Goal: Task Accomplishment & Management: Manage account settings

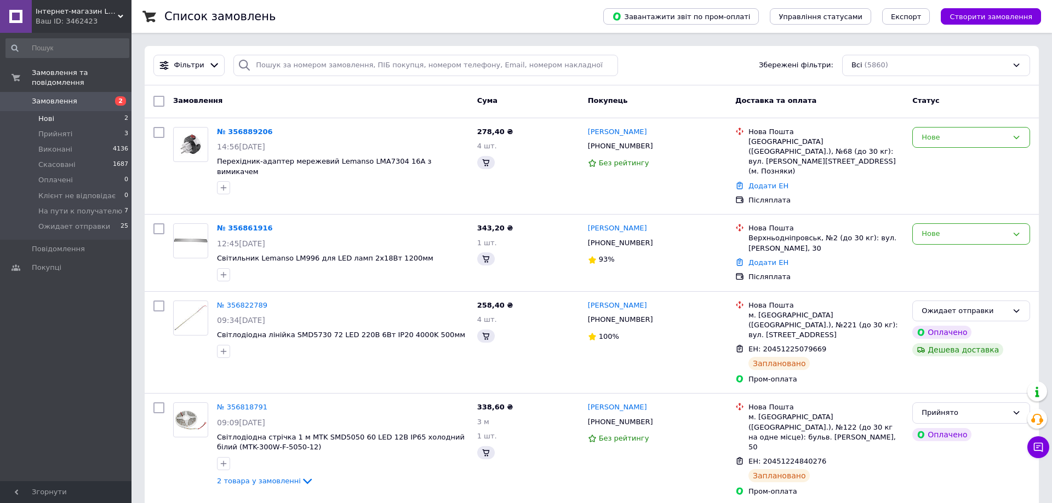
click at [48, 114] on span "Нові" at bounding box center [46, 119] width 16 height 10
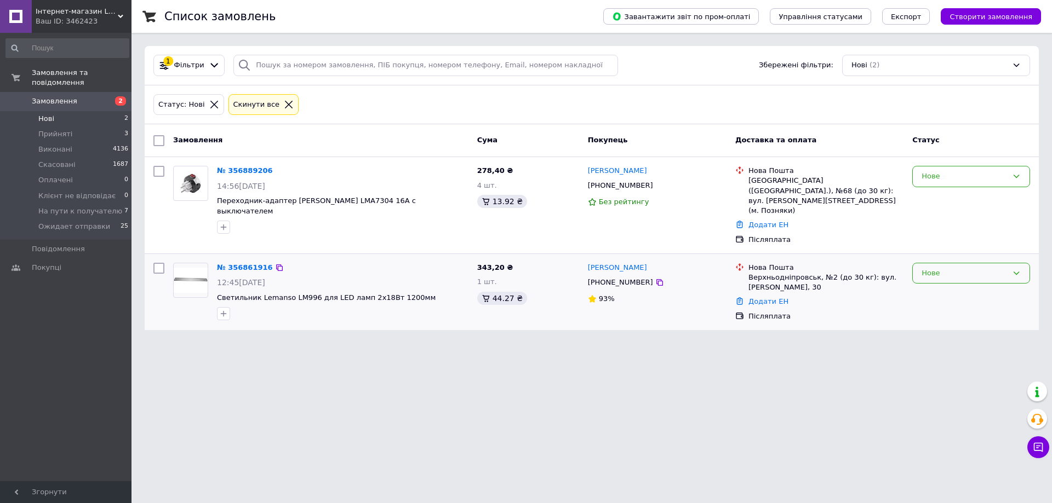
click at [968, 268] on div "Нове" at bounding box center [964, 274] width 86 height 12
click at [958, 286] on li "Прийнято" at bounding box center [970, 296] width 117 height 20
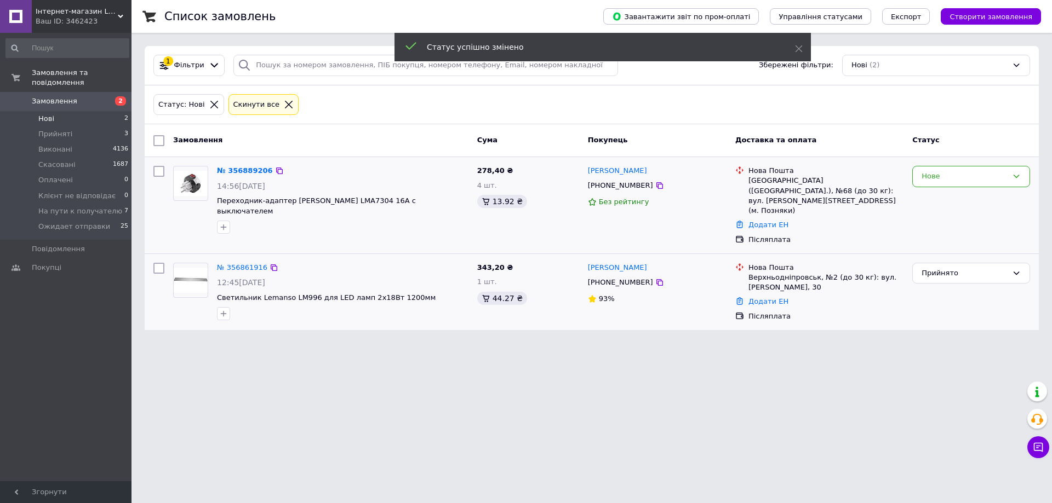
click at [952, 190] on div "Нове" at bounding box center [971, 206] width 127 height 88
click at [949, 179] on div "Нове" at bounding box center [964, 177] width 86 height 12
click at [948, 205] on li "Прийнято" at bounding box center [970, 200] width 117 height 20
click at [63, 129] on span "Прийняті" at bounding box center [55, 134] width 34 height 10
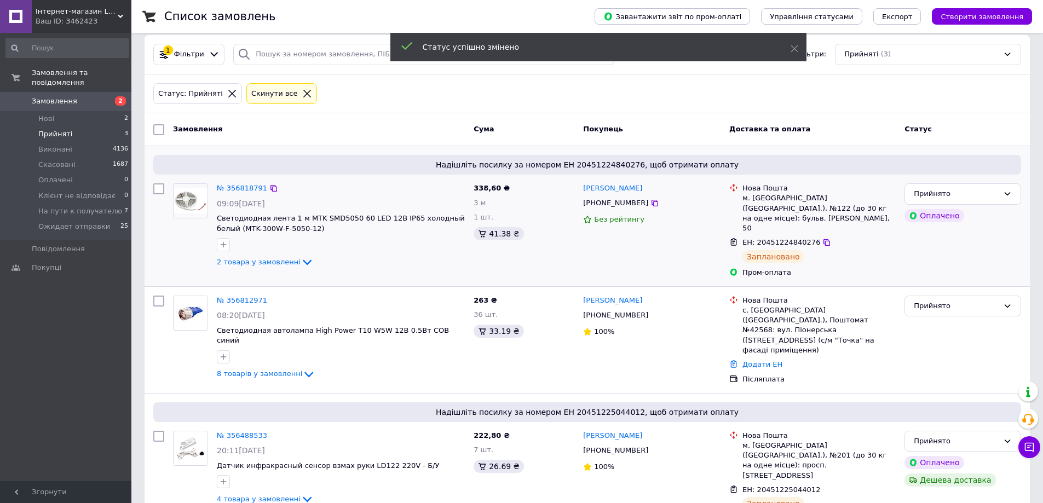
scroll to position [13, 0]
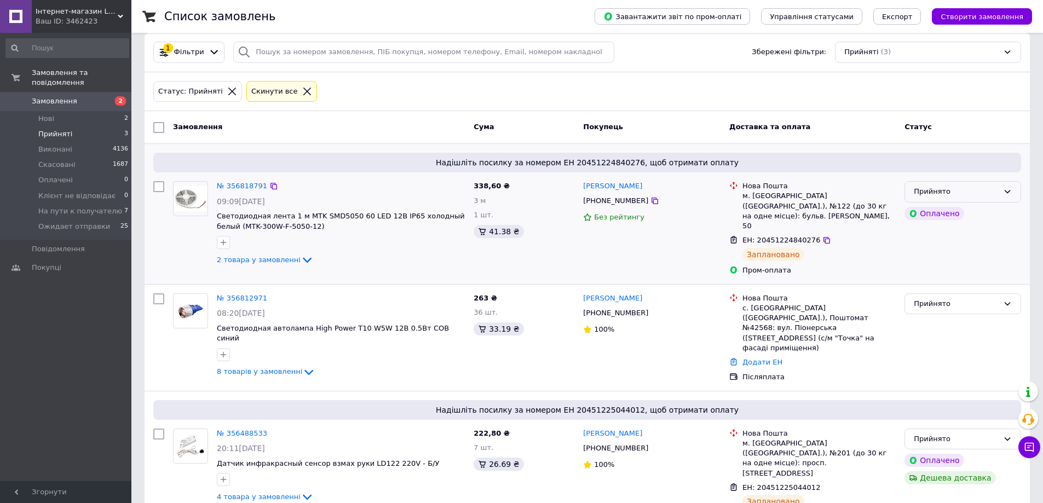
click at [935, 186] on div "Прийнято" at bounding box center [956, 192] width 85 height 12
click at [823, 236] on icon at bounding box center [827, 240] width 9 height 9
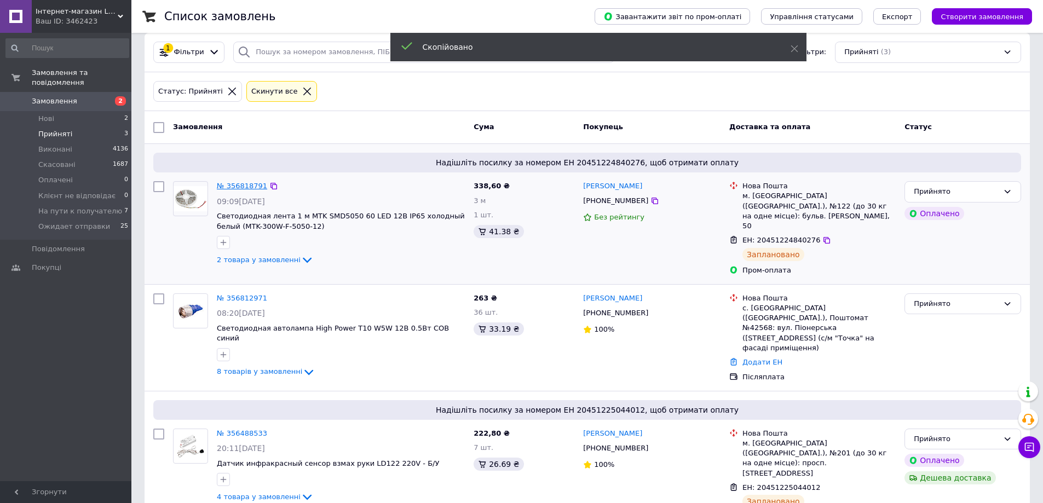
click at [230, 182] on link "№ 356818791" at bounding box center [242, 186] width 50 height 8
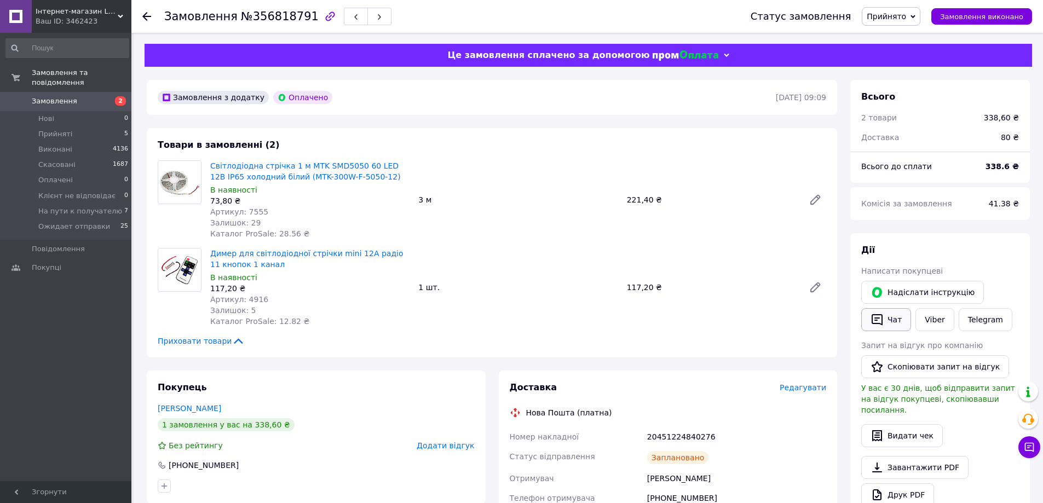
click at [890, 324] on button "Чат" at bounding box center [887, 319] width 50 height 23
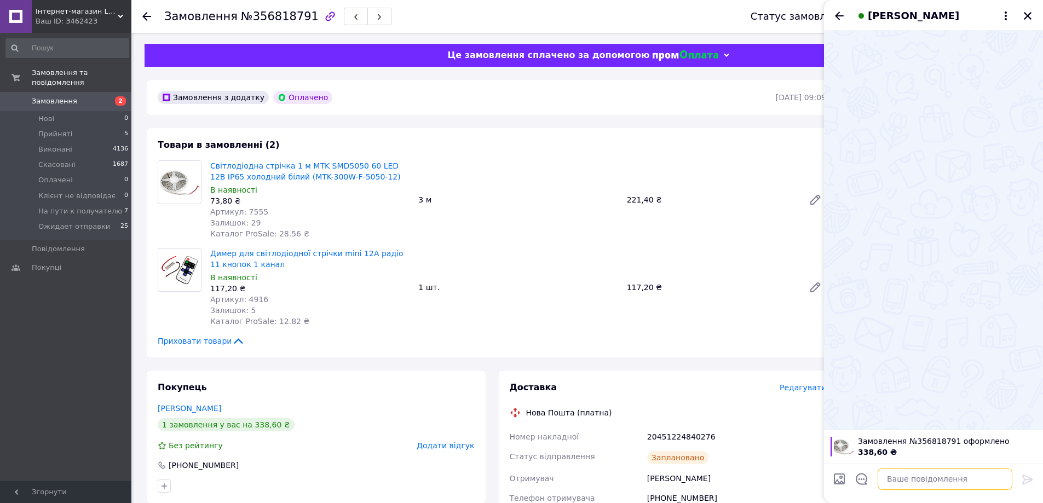
click at [940, 477] on textarea at bounding box center [945, 479] width 135 height 22
paste textarea "20451224840276"
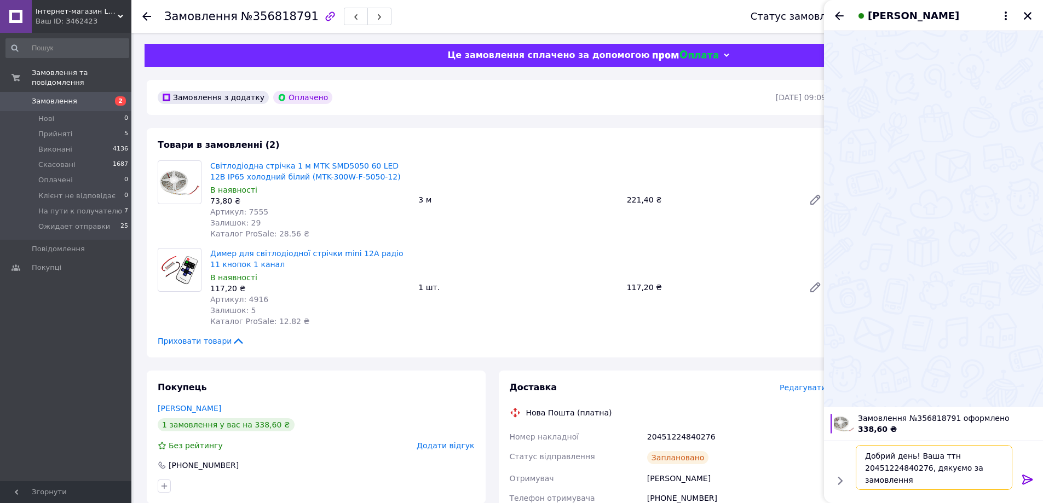
type textarea "Добрий день! Ваша ттн 20451224840276, дякуємо за замовлення!"
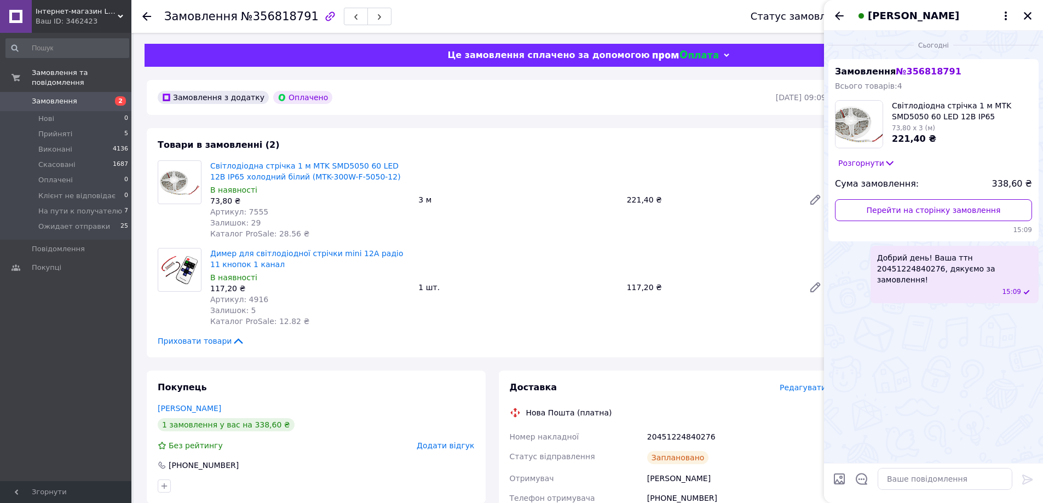
click at [1024, 8] on div "[PERSON_NAME]" at bounding box center [933, 15] width 219 height 31
click at [1032, 14] on button "Закрити" at bounding box center [1027, 15] width 13 height 13
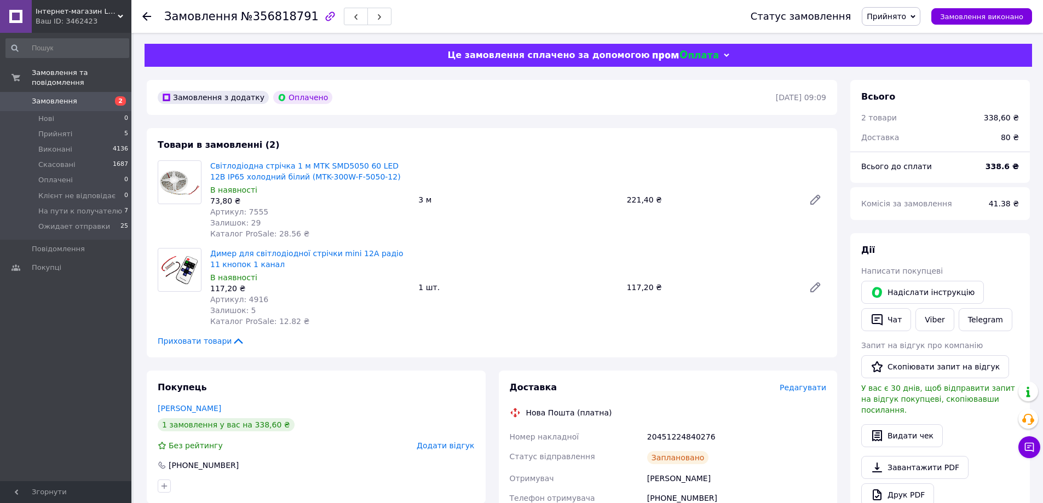
click at [903, 15] on span "Прийнято" at bounding box center [886, 16] width 39 height 9
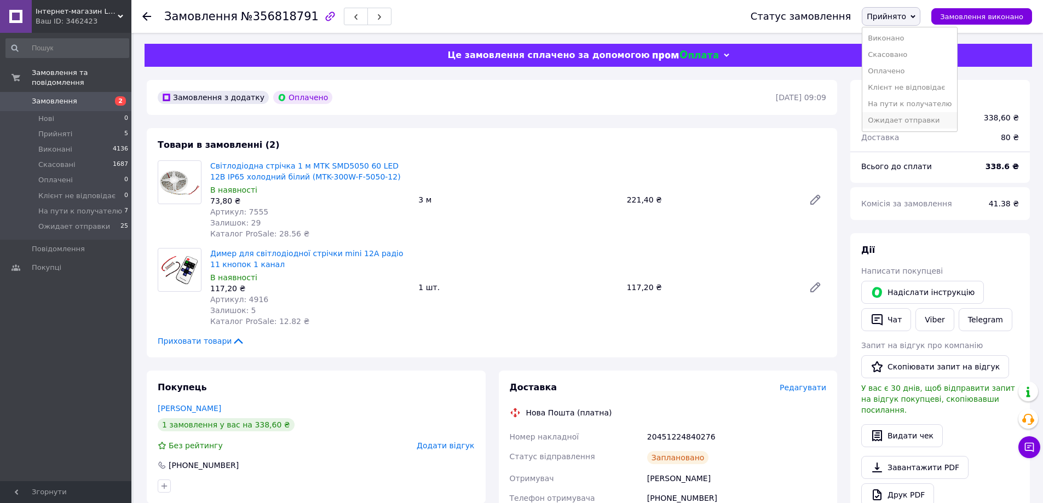
click at [927, 119] on li "Ожидает отправки" at bounding box center [910, 120] width 95 height 16
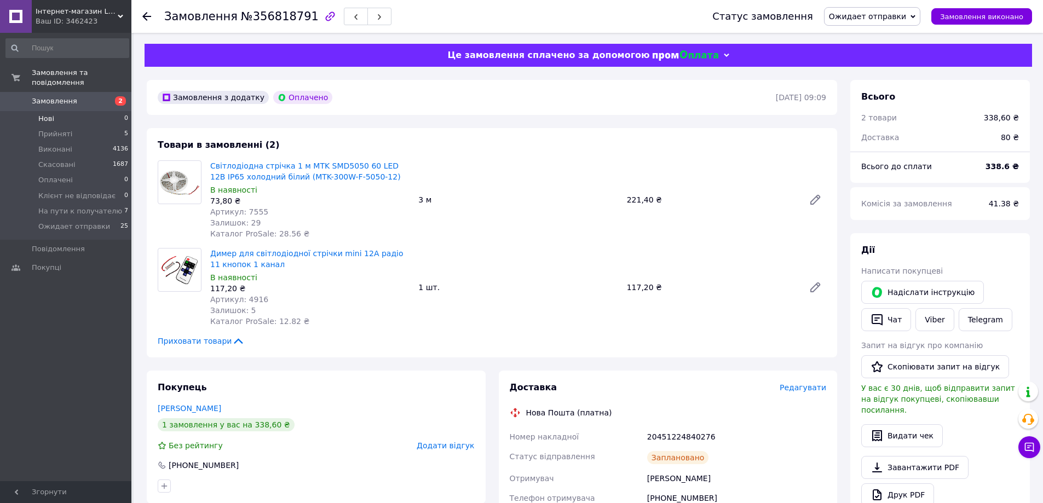
click at [71, 112] on li "Нові 0" at bounding box center [67, 118] width 135 height 15
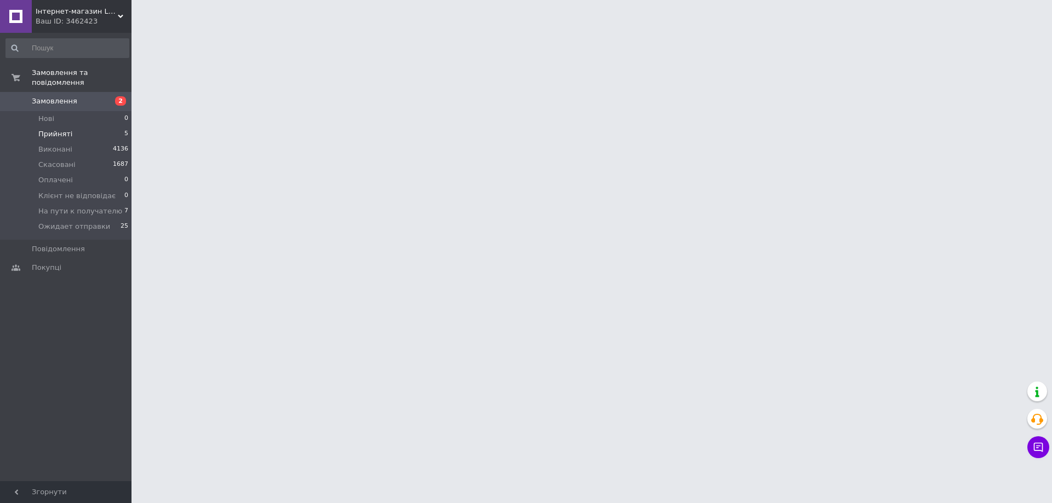
click at [71, 127] on li "Прийняті 5" at bounding box center [67, 134] width 135 height 15
click at [55, 129] on span "Прийняті" at bounding box center [55, 134] width 34 height 10
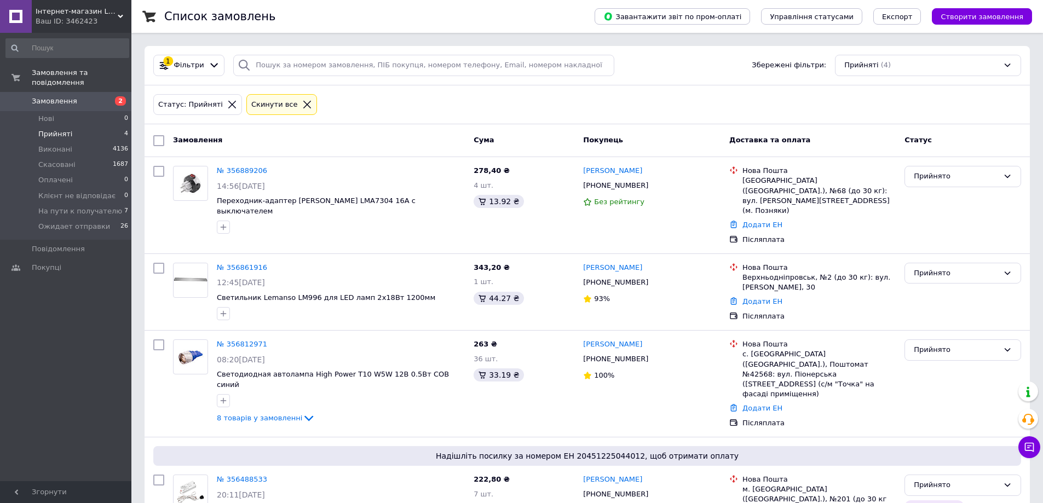
click at [53, 129] on span "Прийняті" at bounding box center [55, 134] width 34 height 10
click at [154, 394] on div at bounding box center [159, 383] width 20 height 97
click at [239, 168] on link "№ 356889206" at bounding box center [242, 171] width 50 height 8
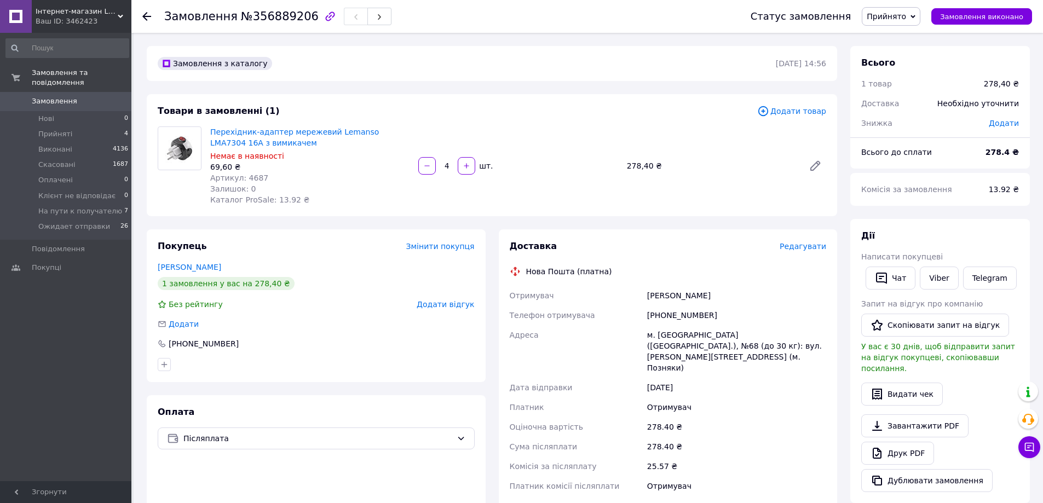
click at [141, 216] on div "Замовлення з каталогу 12.08.2025 | 14:56 Товари в замовленні (1) Додати товар П…" at bounding box center [492, 407] width 704 height 722
drag, startPoint x: 995, startPoint y: 152, endPoint x: 1014, endPoint y: 152, distance: 19.7
click at [1014, 152] on b "278.4 ₴" at bounding box center [1002, 152] width 33 height 9
copy b "278.4"
click at [143, 416] on div "Покупець Змінити покупця Дей Алексей 1 замовлення у вас на 278,40 ₴ Без рейтинг…" at bounding box center [316, 420] width 352 height 383
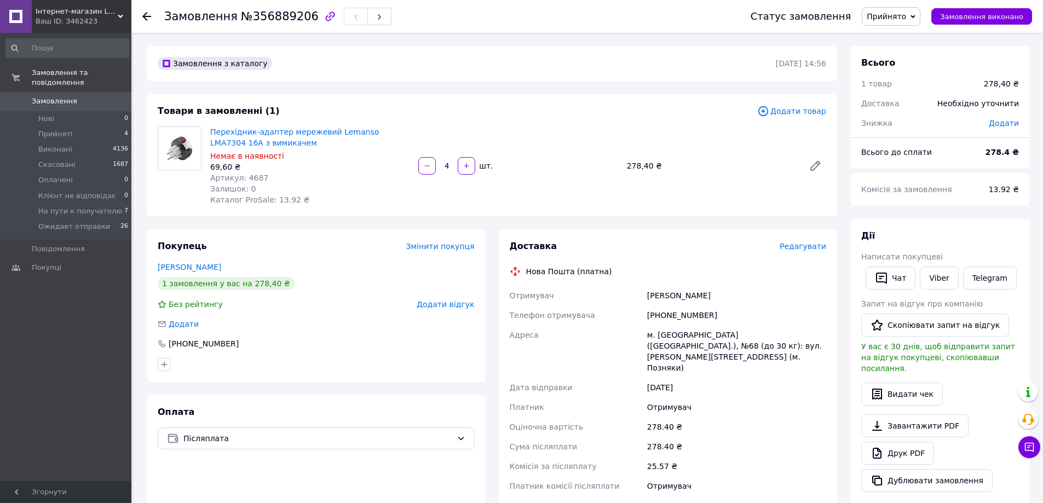
click at [128, 275] on div at bounding box center [128, 257] width 3 height 446
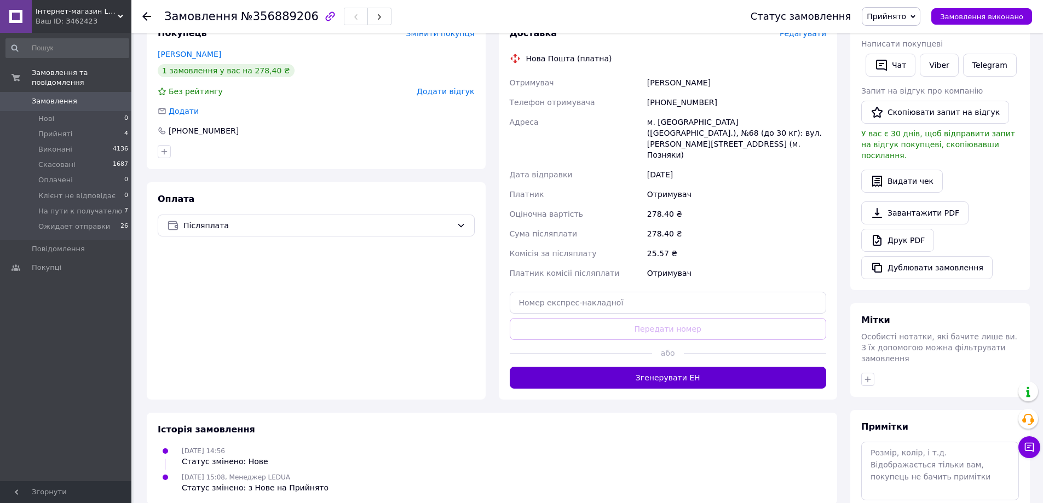
scroll to position [219, 0]
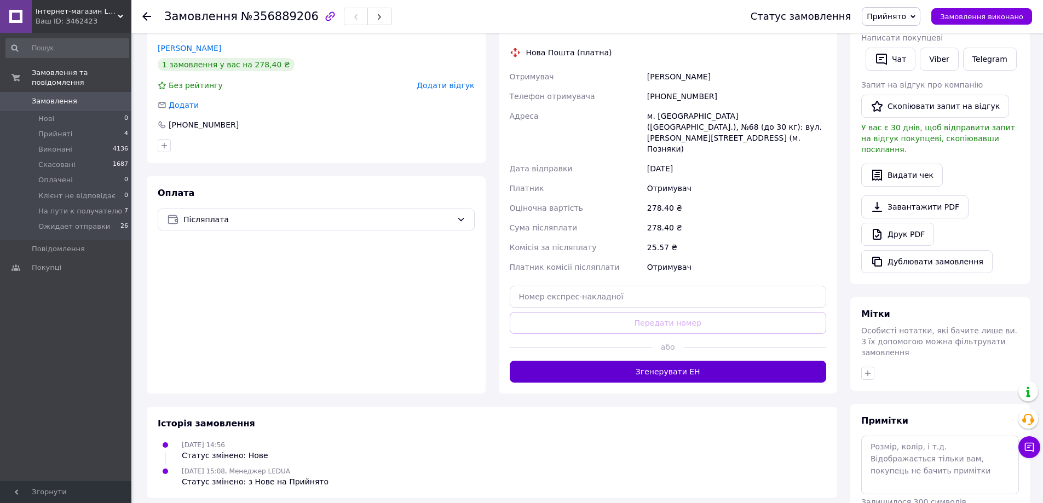
click at [676, 361] on button "Згенерувати ЕН" at bounding box center [668, 372] width 317 height 22
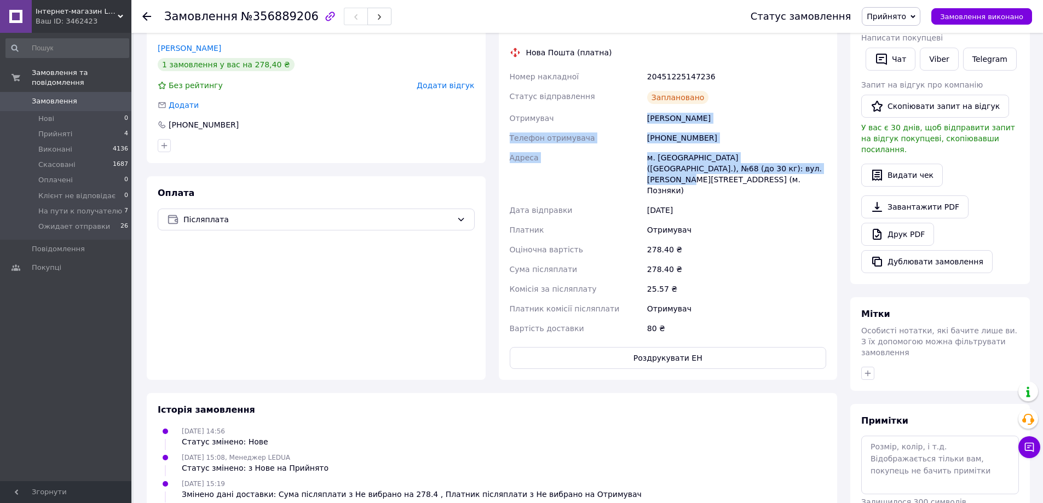
drag, startPoint x: 728, startPoint y: 168, endPoint x: 642, endPoint y: 124, distance: 97.0
click at [642, 124] on div "Номер накладної 20451225147236 Статус відправлення Заплановано Отримувач Дей Ал…" at bounding box center [669, 203] width 322 height 272
copy div "Отримувач Дей Алексей Телефон отримувача +380503119776 Адреса м. Київ (Київська…"
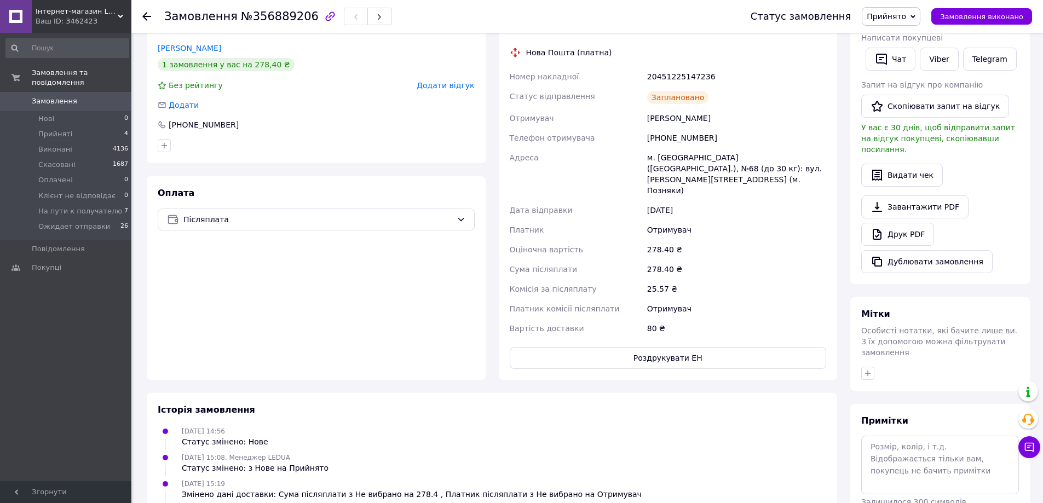
click at [144, 323] on div "Покупець Змінити покупця Дей Алексей 1 замовлення у вас на 278,40 ₴ Без рейтинг…" at bounding box center [316, 195] width 352 height 370
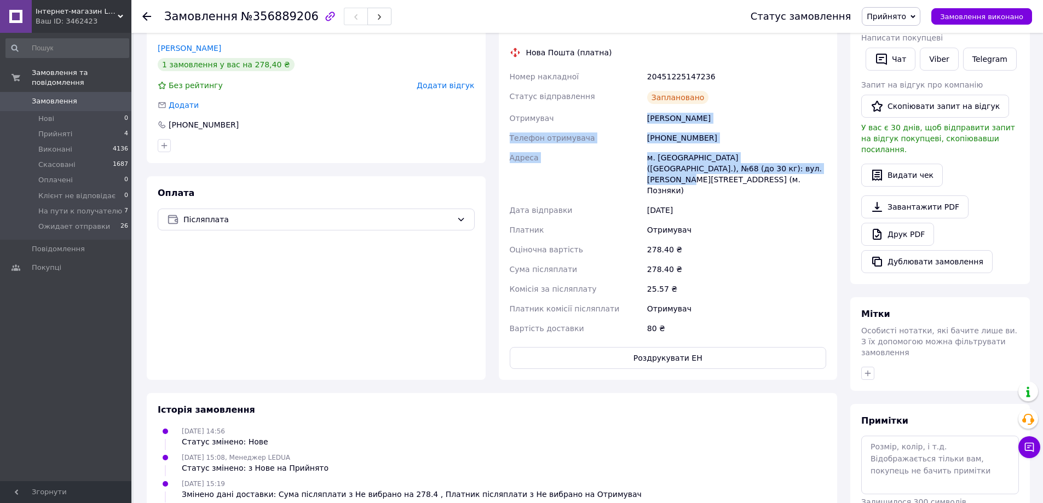
drag, startPoint x: 727, startPoint y: 169, endPoint x: 644, endPoint y: 112, distance: 100.6
click at [644, 112] on div "Номер накладної 20451225147236 Статус відправлення Заплановано Отримувач Дей Ал…" at bounding box center [669, 203] width 322 height 272
copy div "Отримувач Дей Алексей Телефон отримувача +380503119776 Адреса м. Київ (Київська…"
click at [679, 133] on div "[PHONE_NUMBER]" at bounding box center [736, 138] width 183 height 20
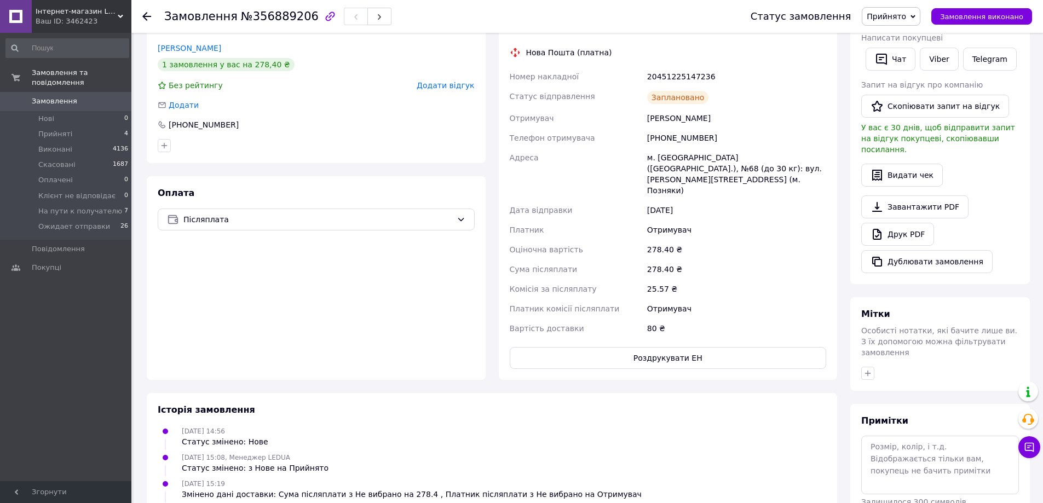
scroll to position [0, 0]
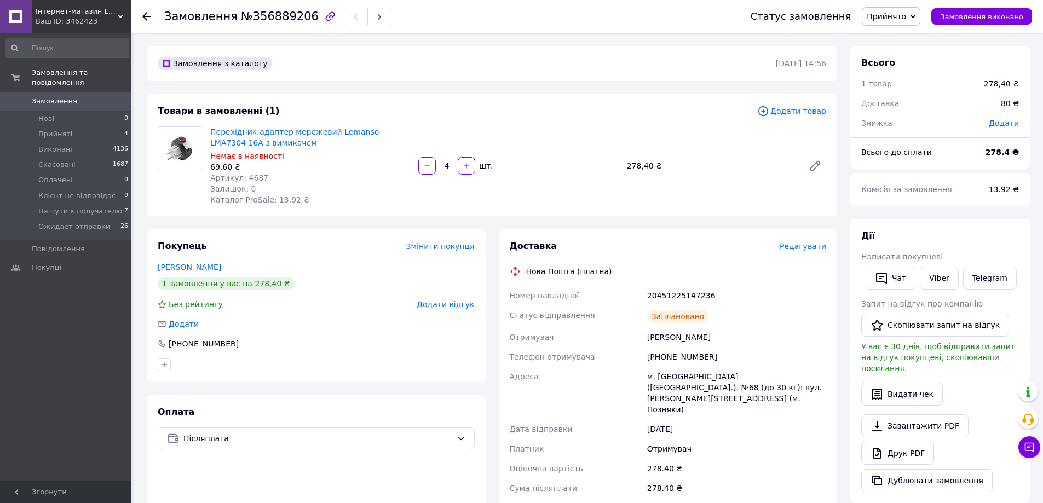
click at [687, 298] on div "20451225147236" at bounding box center [736, 296] width 183 height 20
copy div "20451225147236"
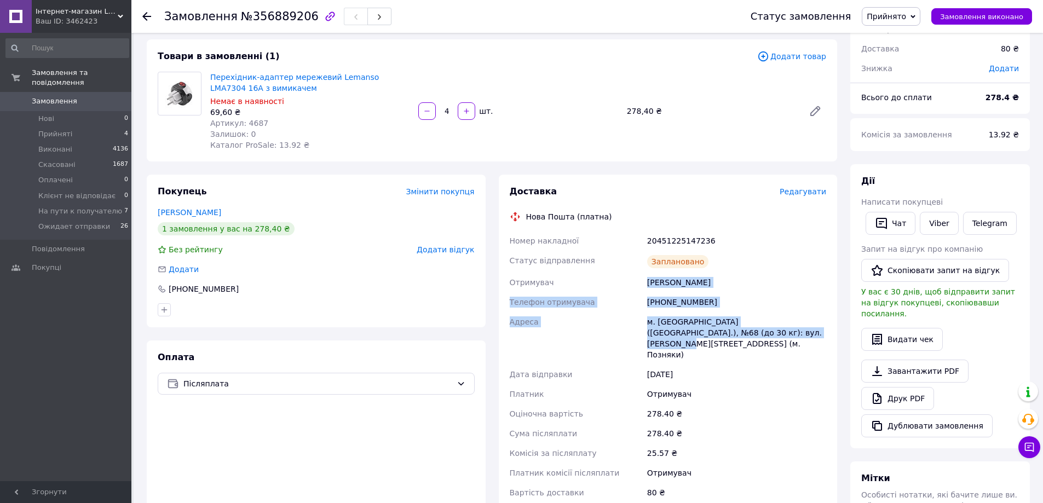
copy div "Дей Алексей Телефон отримувача +380503119776 Адреса м. Київ (Київська обл.), №6…"
drag, startPoint x: 755, startPoint y: 330, endPoint x: 648, endPoint y: 279, distance: 118.3
click at [648, 279] on div "Номер накладної 20451225147236 Статус відправлення Заплановано Отримувач Дей Ал…" at bounding box center [669, 367] width 322 height 272
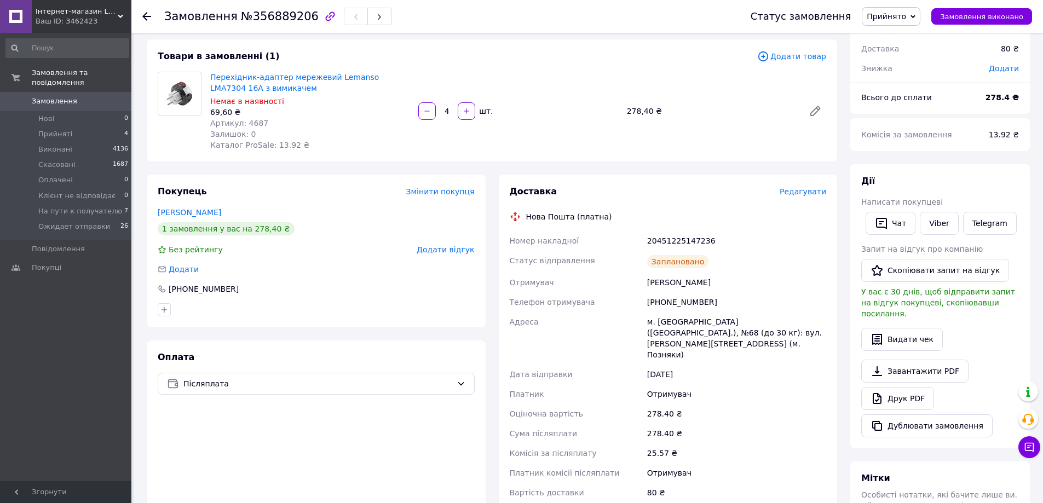
click at [671, 241] on div "20451225147236" at bounding box center [736, 241] width 183 height 20
copy div "20451225147236"
click at [1003, 95] on b "278.4 ₴" at bounding box center [1002, 97] width 33 height 9
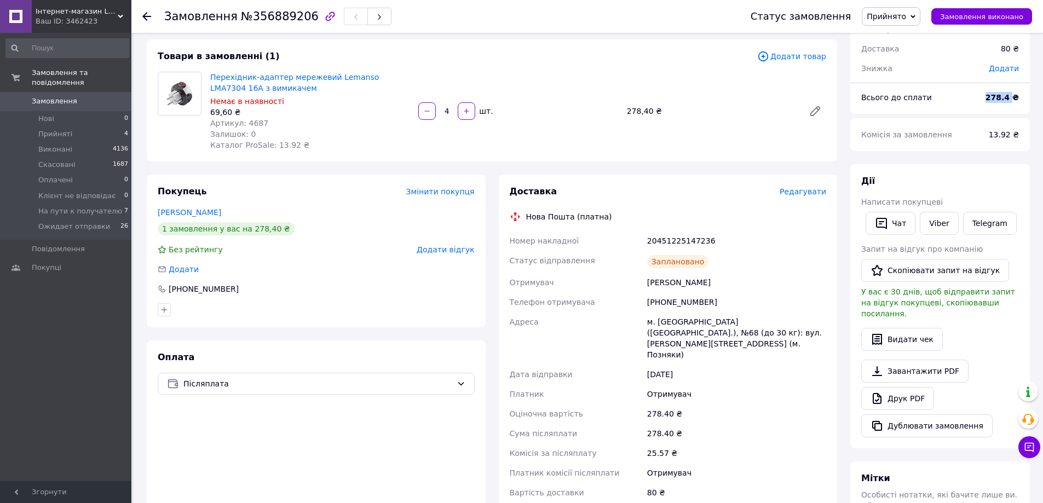
copy b "278.4"
click at [906, 13] on span "Прийнято" at bounding box center [886, 16] width 39 height 9
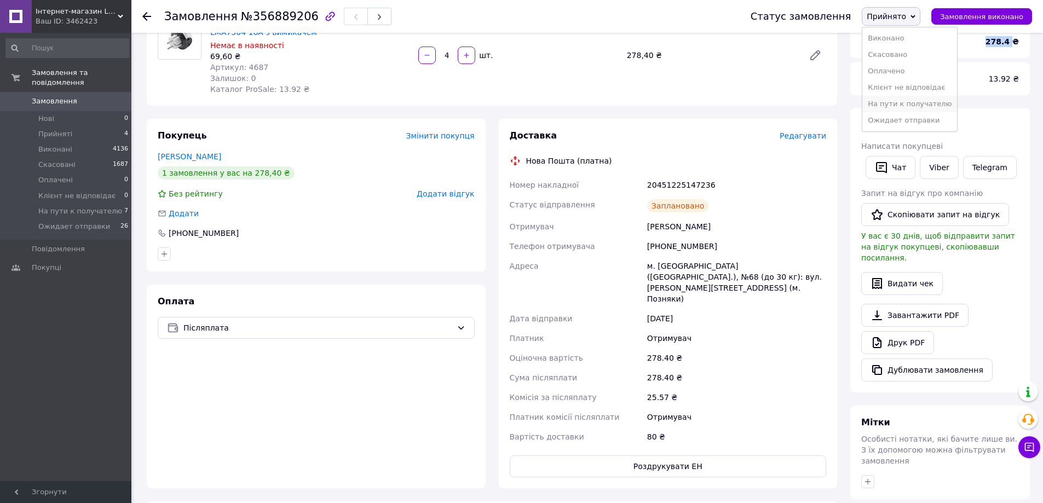
scroll to position [164, 0]
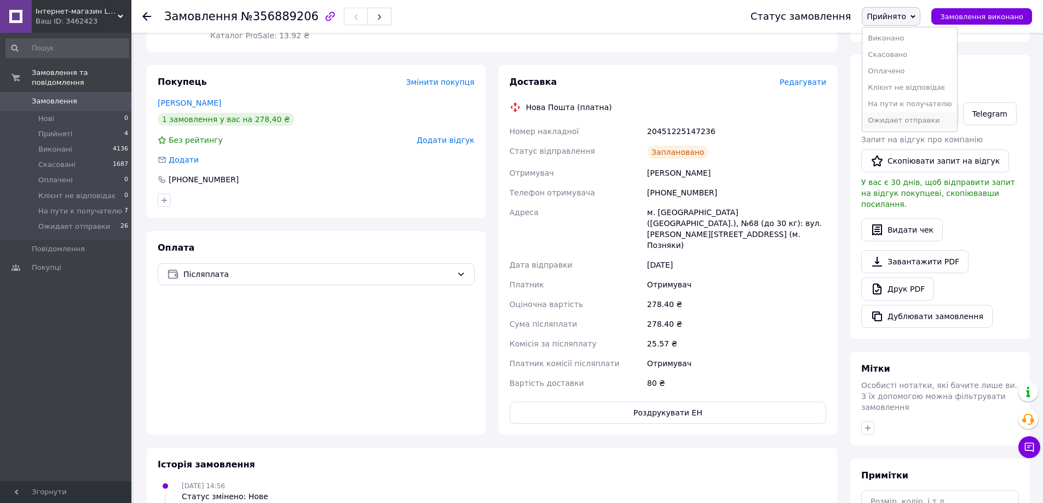
click at [935, 121] on li "Ожидает отправки" at bounding box center [910, 120] width 95 height 16
